Goal: Task Accomplishment & Management: Use online tool/utility

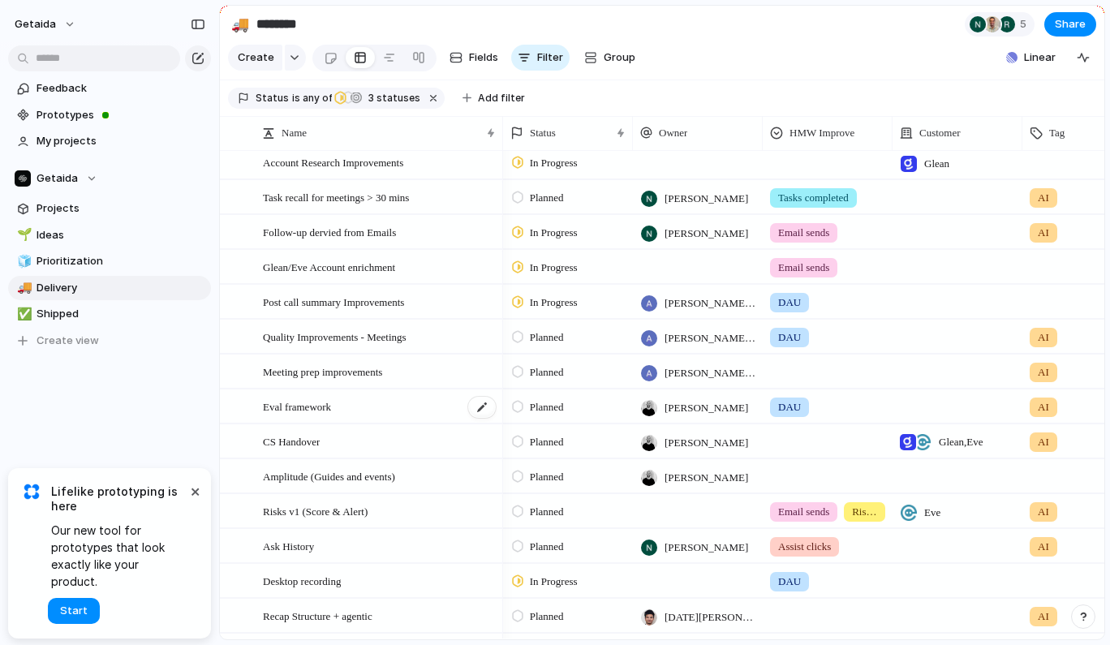
scroll to position [385, 0]
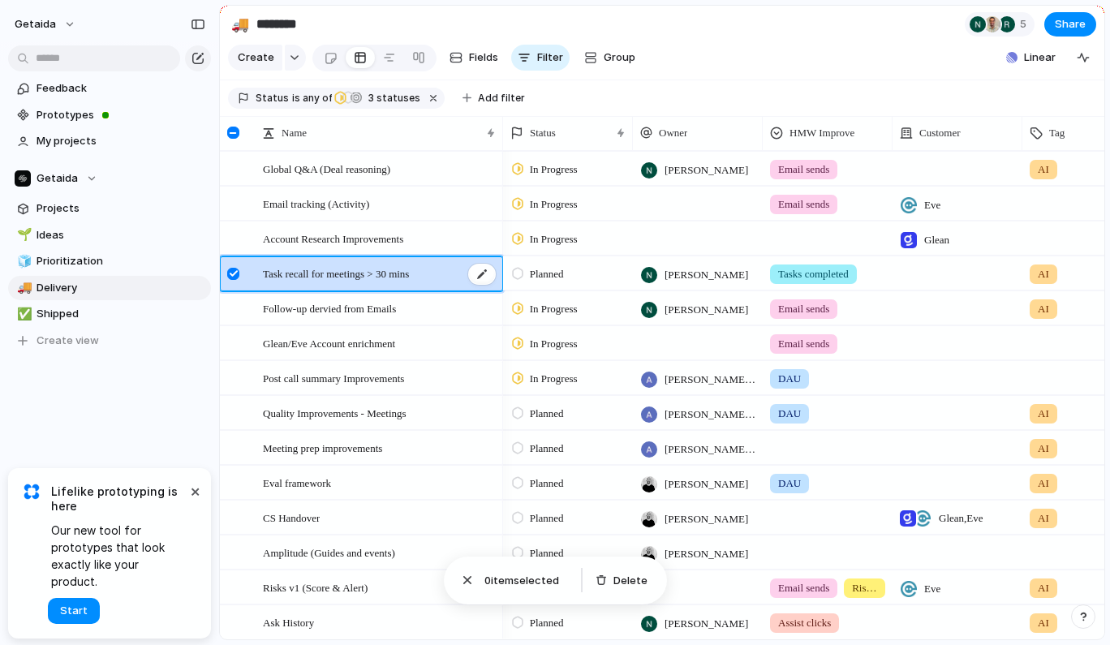
click at [286, 271] on span "Task recall for meetings > 30 mins" at bounding box center [336, 273] width 146 height 19
click at [231, 270] on div at bounding box center [233, 274] width 12 height 12
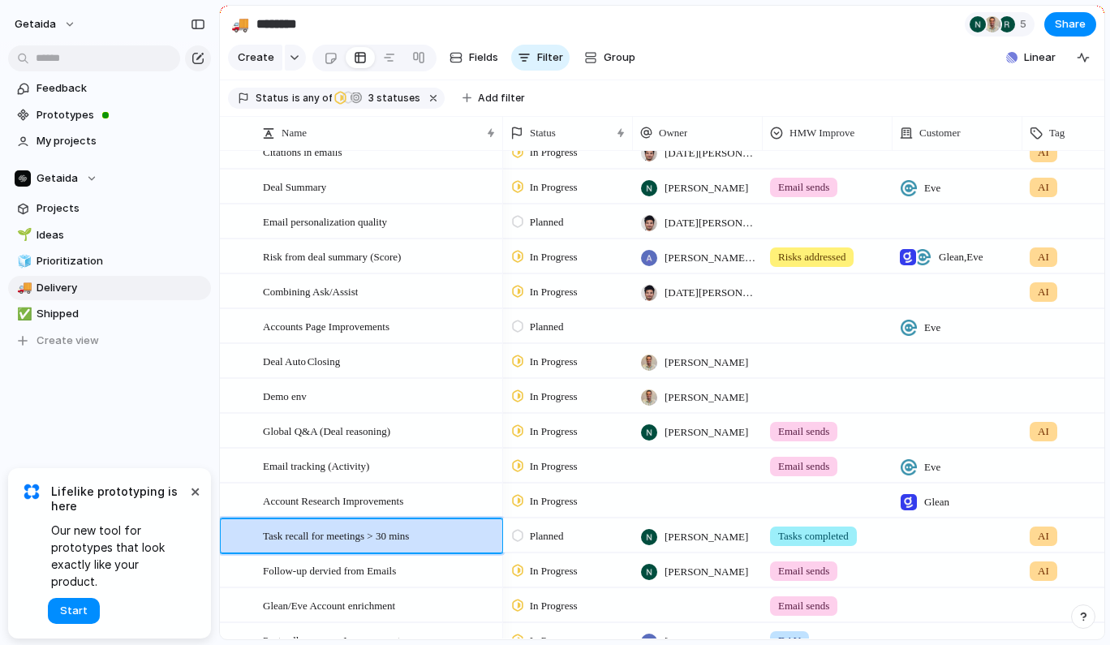
scroll to position [58, 0]
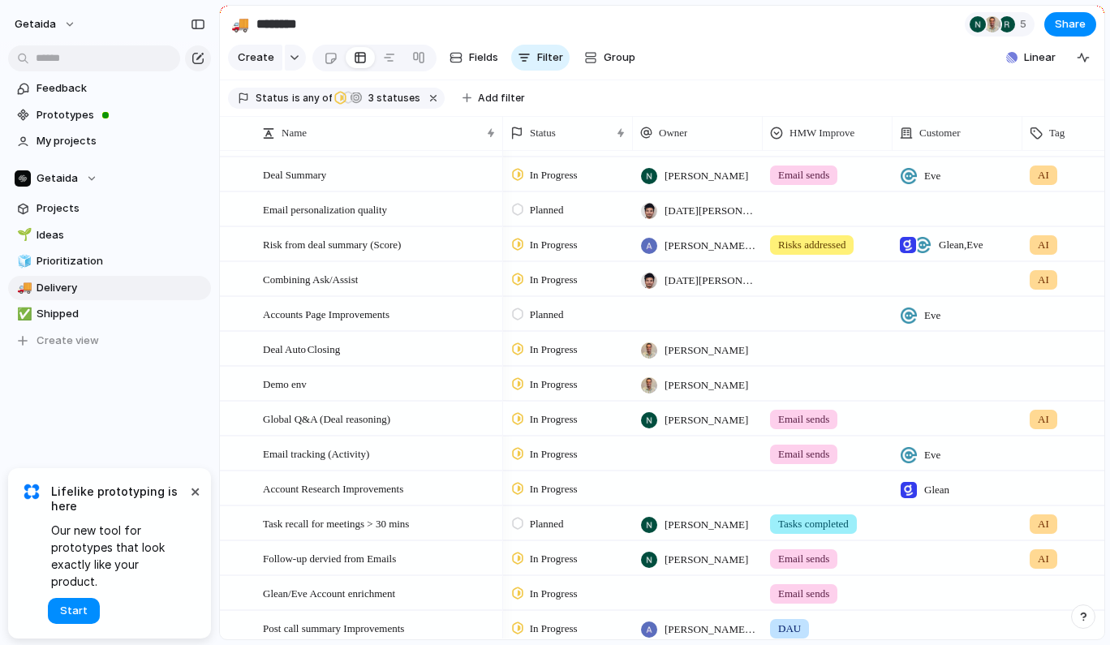
click at [524, 413] on div "In Progress" at bounding box center [547, 419] width 71 height 19
click at [522, 420] on div at bounding box center [517, 418] width 11 height 15
click at [543, 515] on span "Planned" at bounding box center [550, 515] width 41 height 16
click at [523, 561] on div at bounding box center [517, 558] width 11 height 15
click at [528, 534] on div "Planned" at bounding box center [543, 539] width 58 height 19
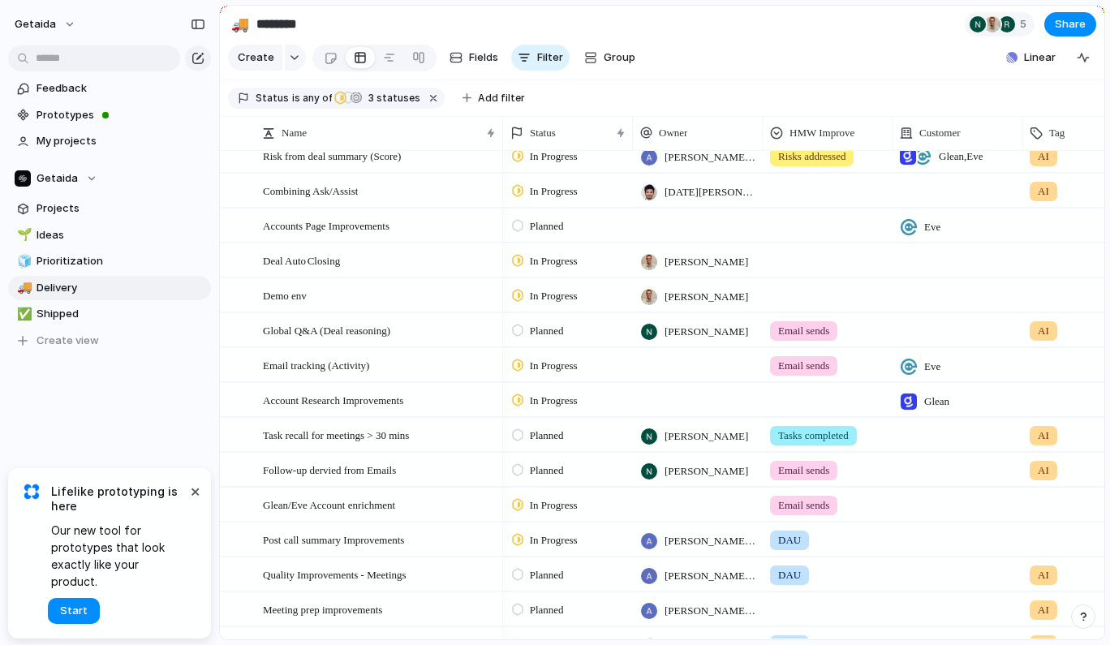
scroll to position [209, 0]
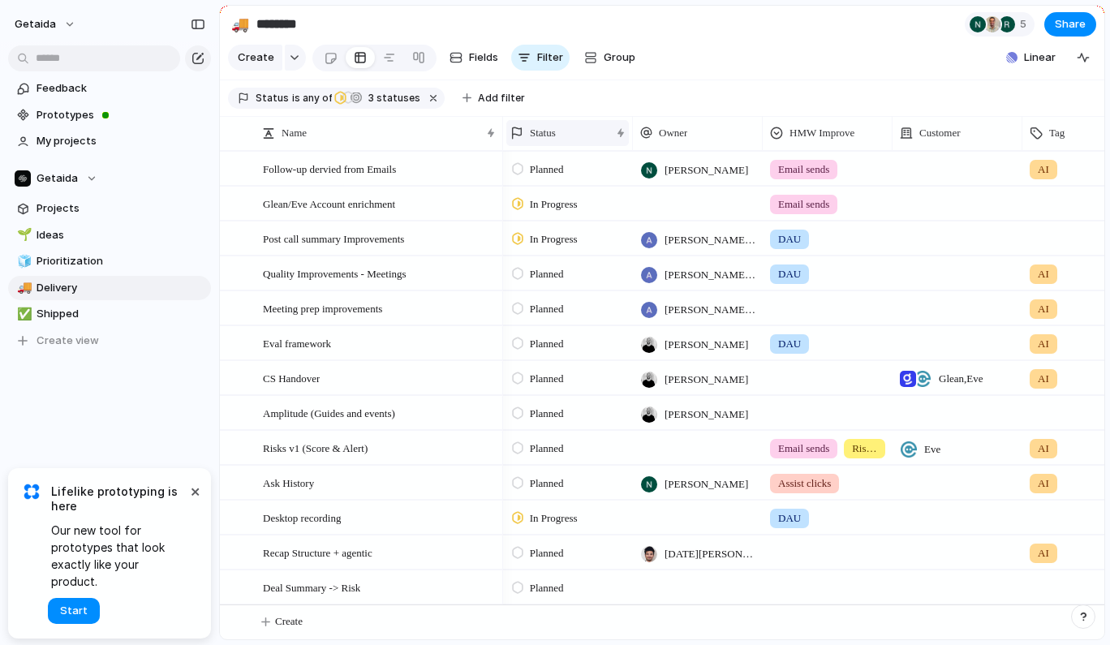
click at [525, 128] on div "Status" at bounding box center [560, 133] width 100 height 16
click at [525, 128] on div "Modify Hide Sort ascending Sort descending" at bounding box center [555, 322] width 1110 height 645
